Goal: Task Accomplishment & Management: Manage account settings

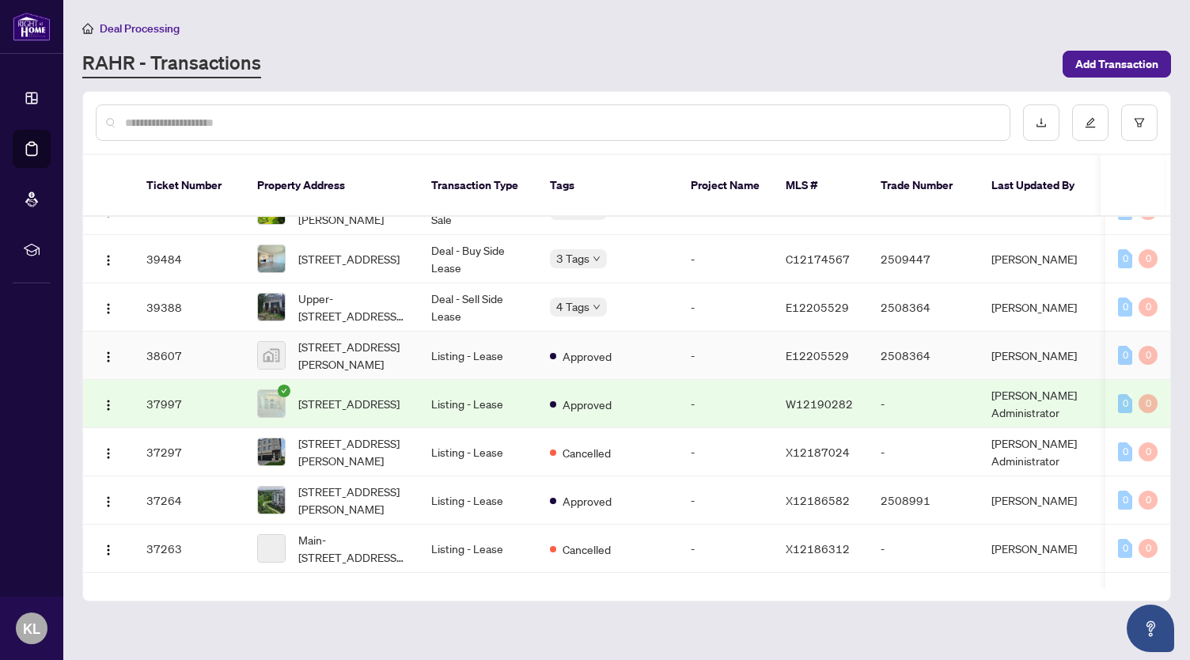
scroll to position [537, 0]
click at [361, 127] on input "text" at bounding box center [561, 122] width 872 height 17
type input "********"
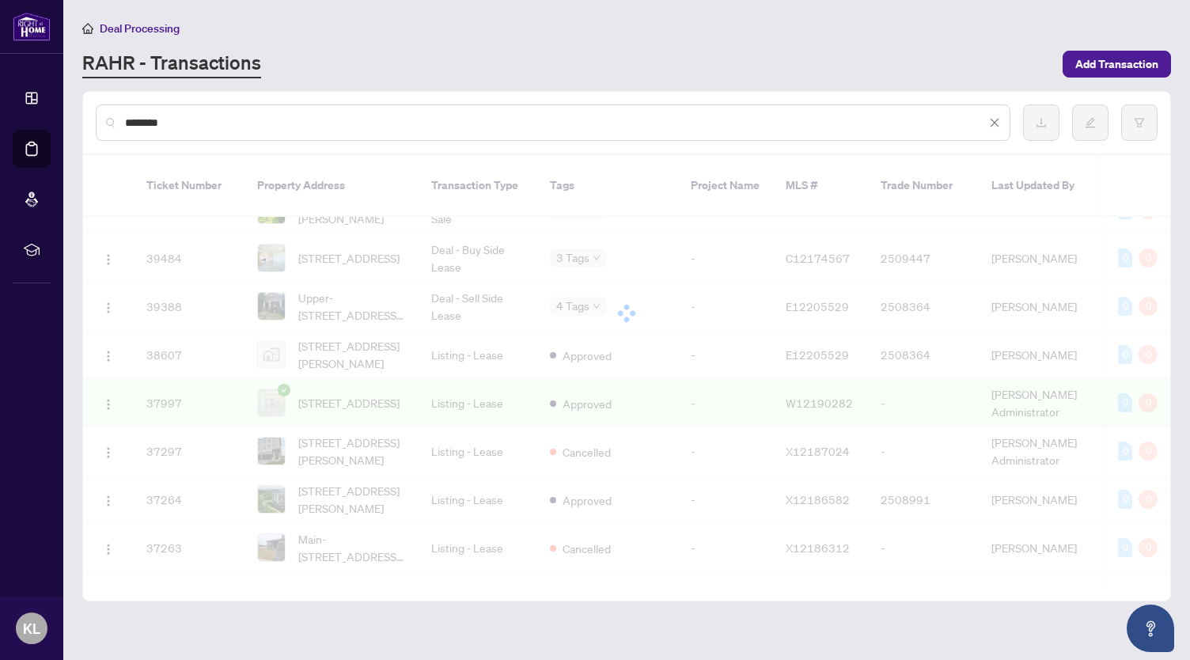
scroll to position [0, 0]
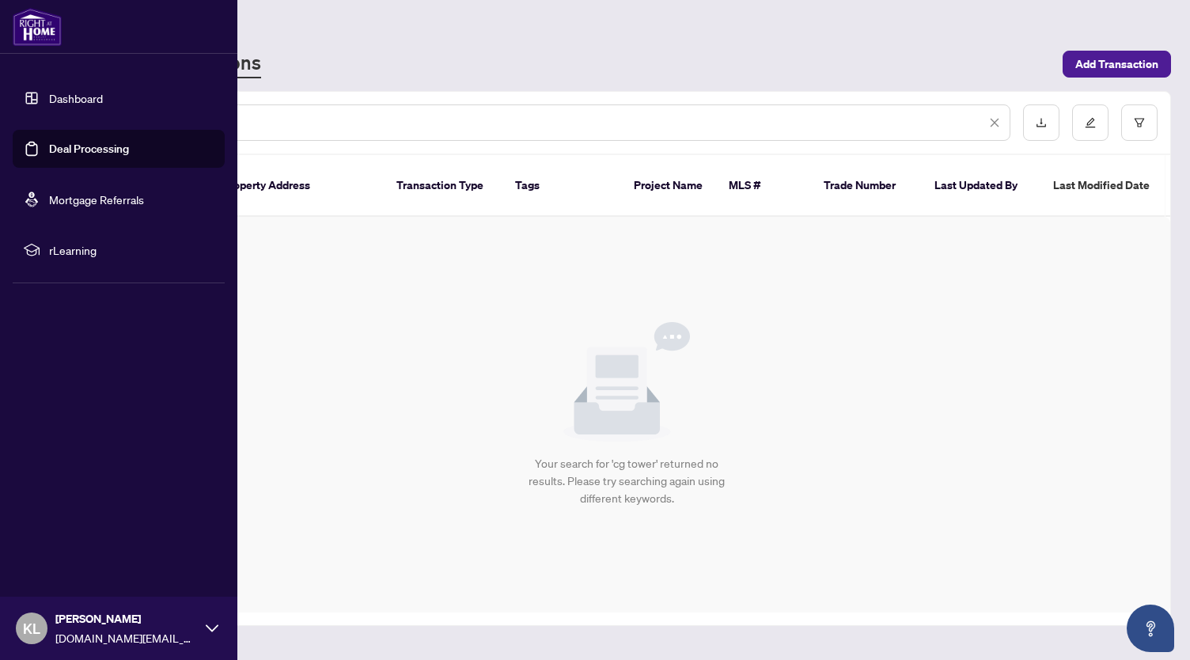
click at [49, 148] on link "Deal Processing" at bounding box center [89, 149] width 80 height 14
click at [63, 142] on link "Deal Processing" at bounding box center [89, 149] width 80 height 14
click at [76, 153] on link "Deal Processing" at bounding box center [89, 149] width 80 height 14
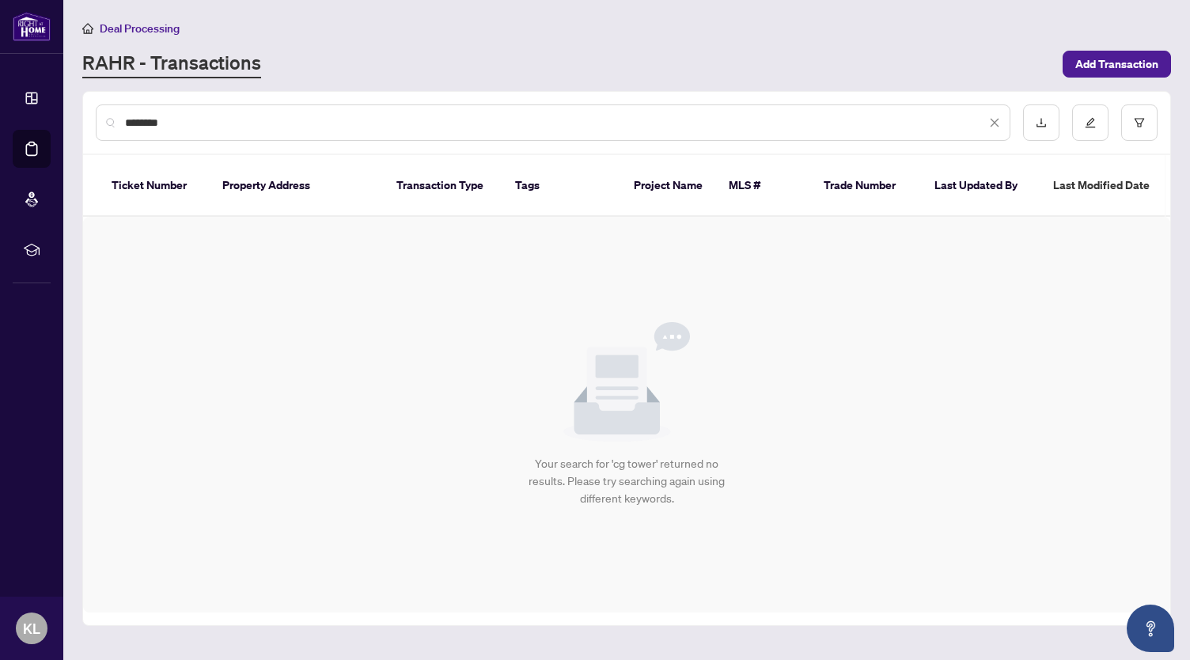
drag, startPoint x: 362, startPoint y: 123, endPoint x: 0, endPoint y: 116, distance: 362.6
click at [0, 116] on div "Dashboard Deal Processing Mortgage Referrals rLearning KL [PERSON_NAME] [DOMAIN…" at bounding box center [595, 330] width 1190 height 660
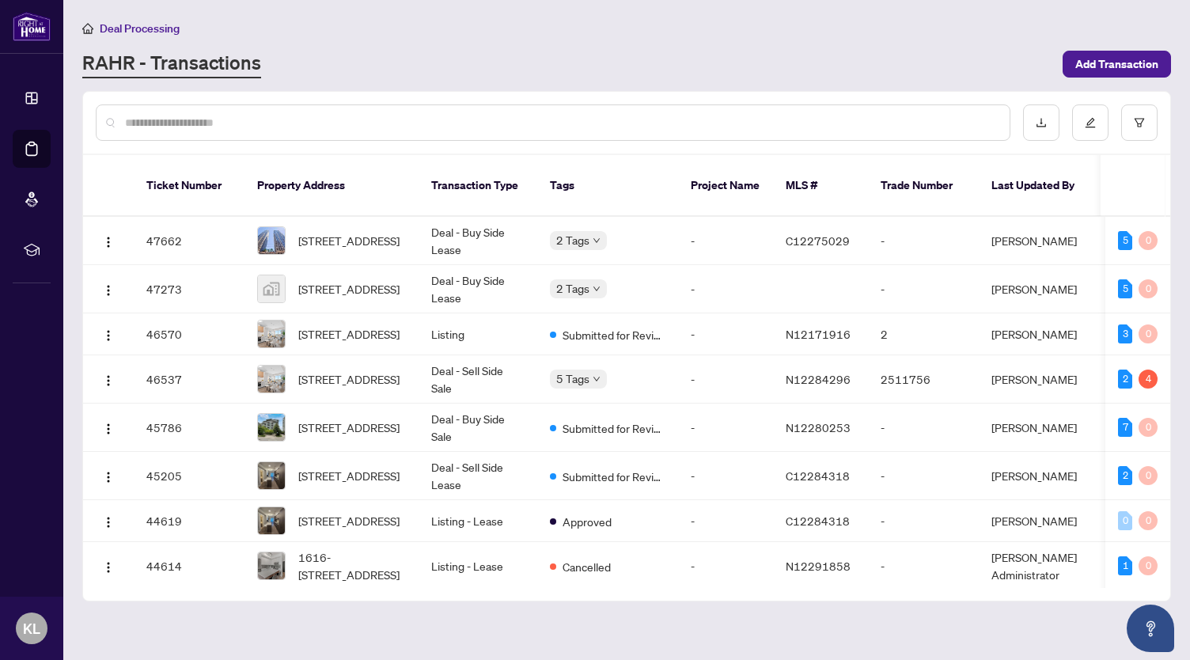
click at [494, 61] on div "RAHR - Transactions" at bounding box center [567, 64] width 971 height 28
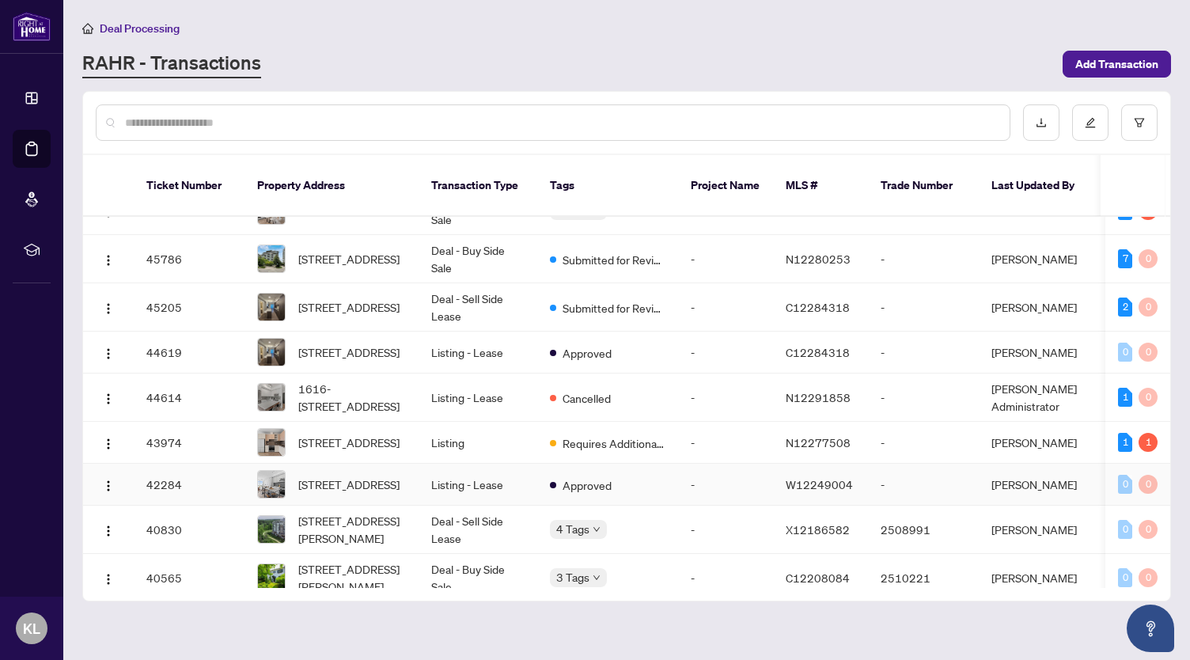
scroll to position [319, 0]
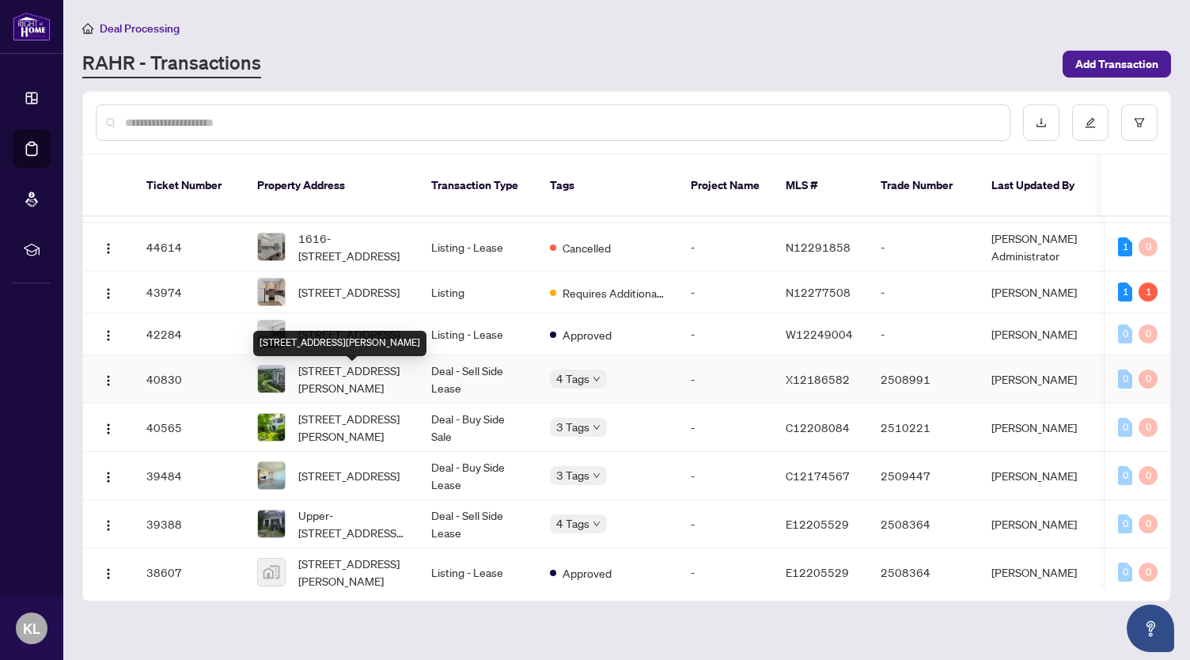
click at [365, 382] on span "[STREET_ADDRESS][PERSON_NAME]" at bounding box center [352, 379] width 108 height 35
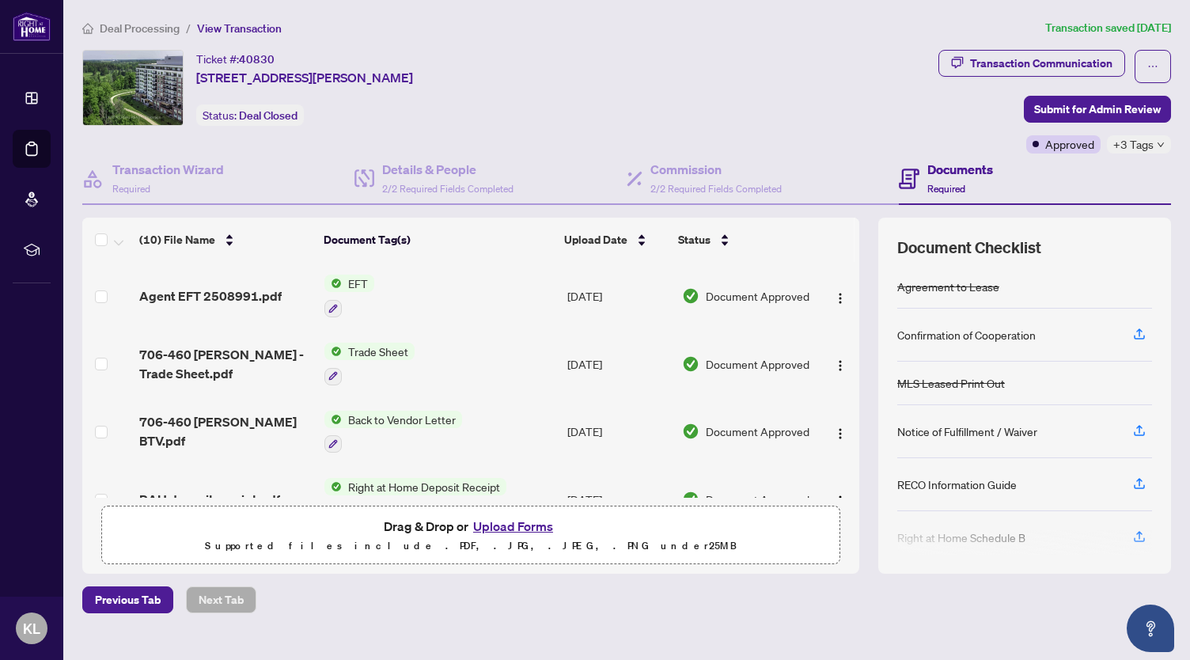
click at [409, 298] on td "EFT" at bounding box center [439, 296] width 243 height 68
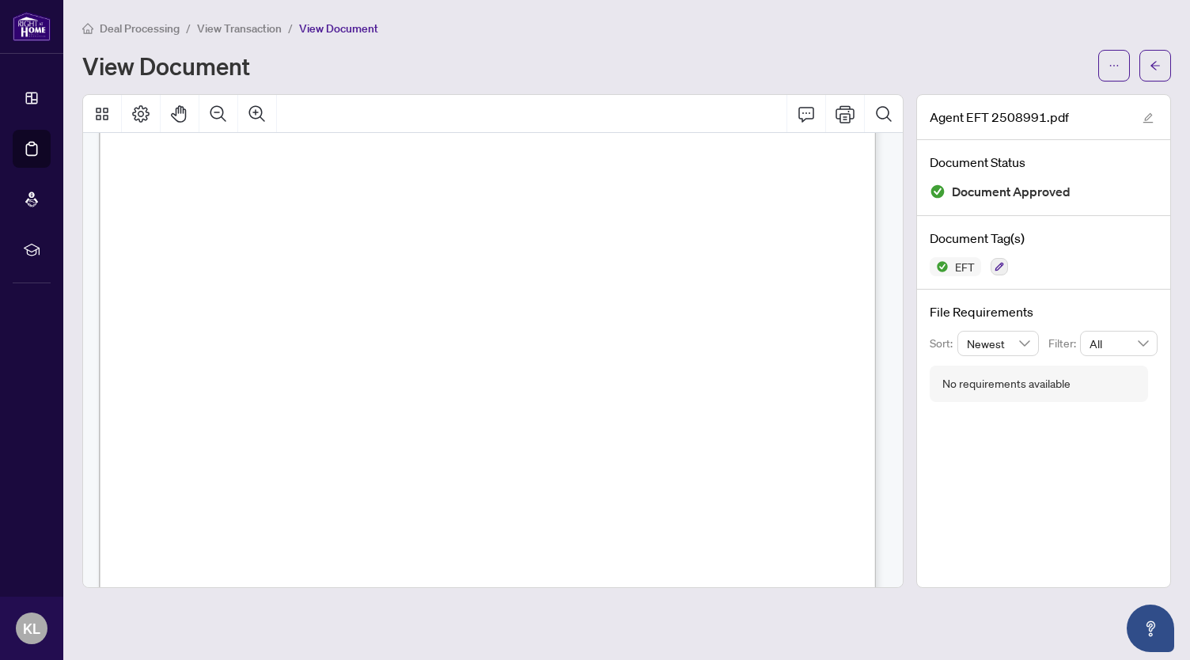
scroll to position [323, 0]
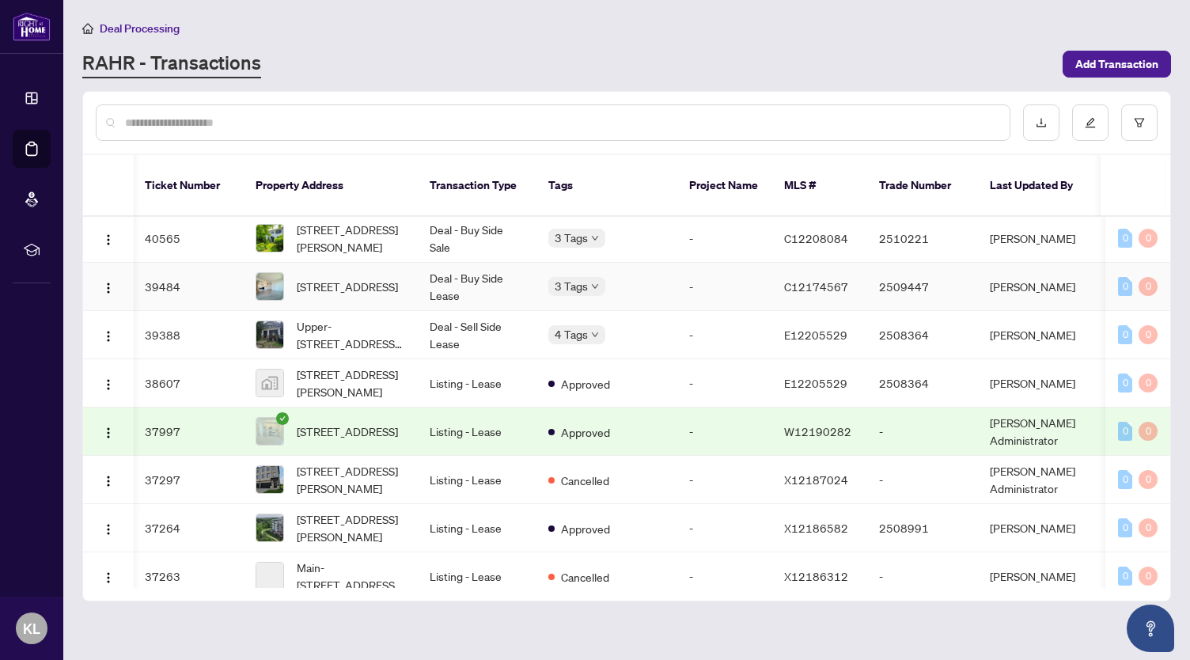
scroll to position [509, 2]
click at [440, 348] on td "Deal - Sell Side Lease" at bounding box center [476, 334] width 119 height 48
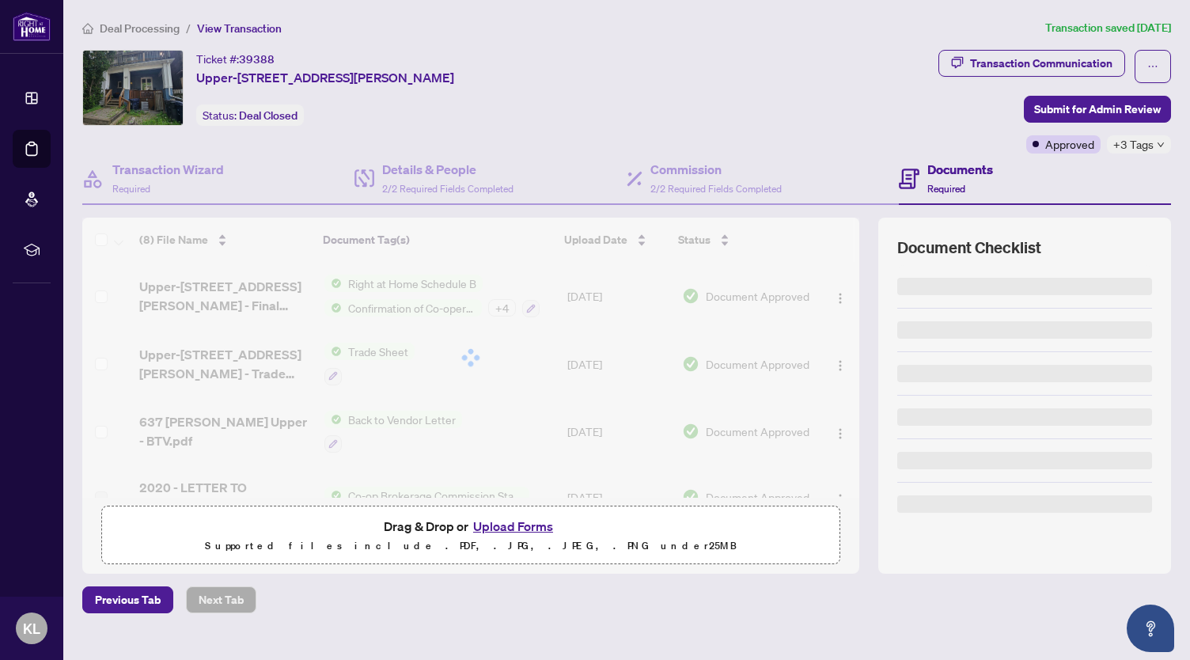
scroll to position [25, 0]
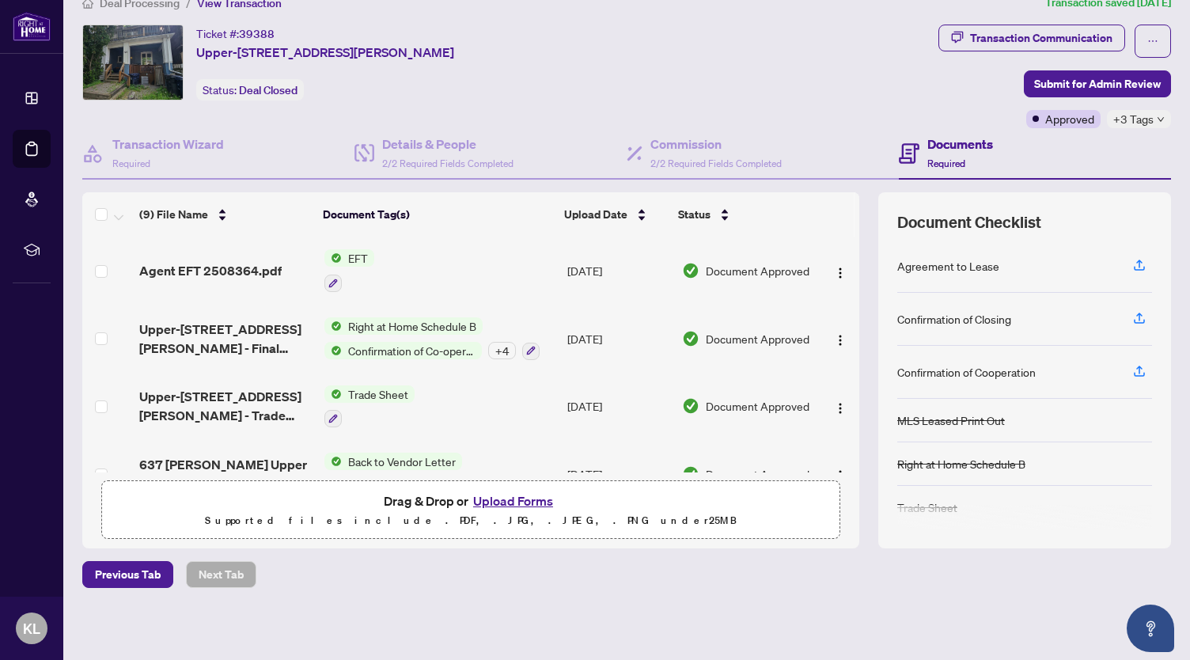
click at [436, 291] on td "EFT" at bounding box center [439, 271] width 243 height 68
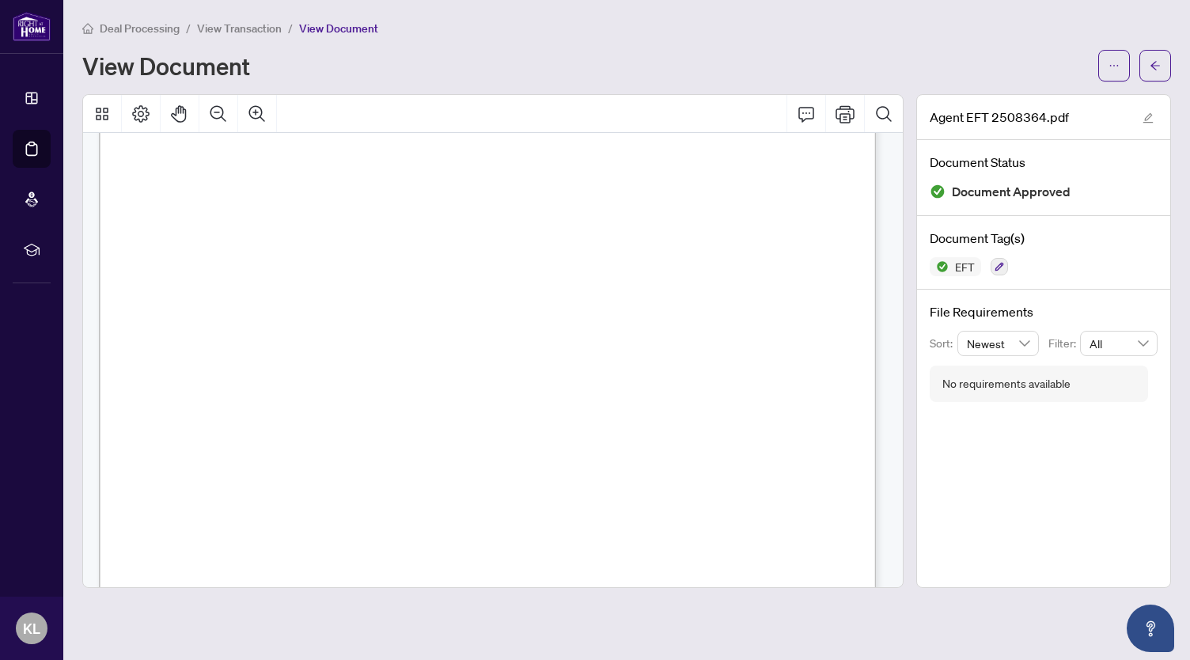
scroll to position [595, 0]
